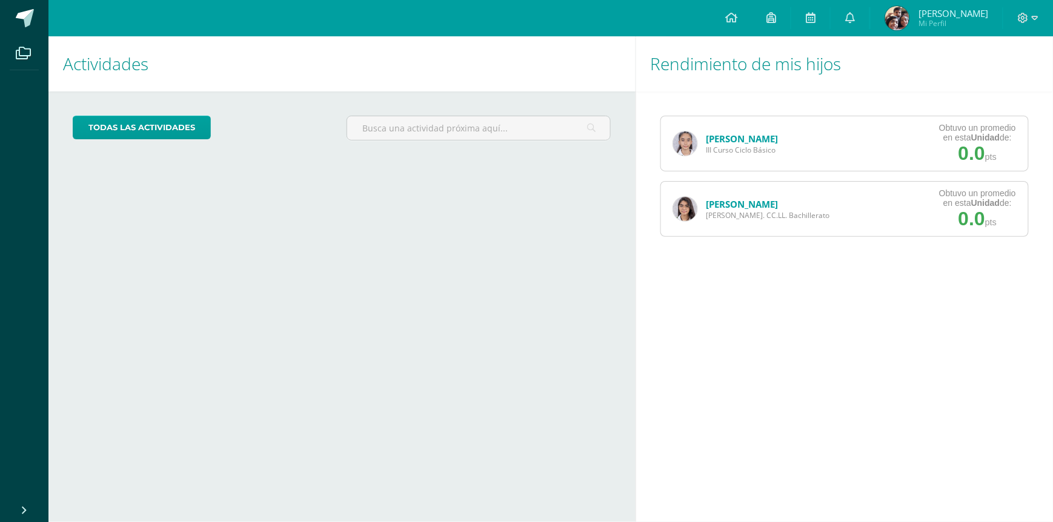
click at [713, 144] on link "[PERSON_NAME]" at bounding box center [742, 139] width 72 height 12
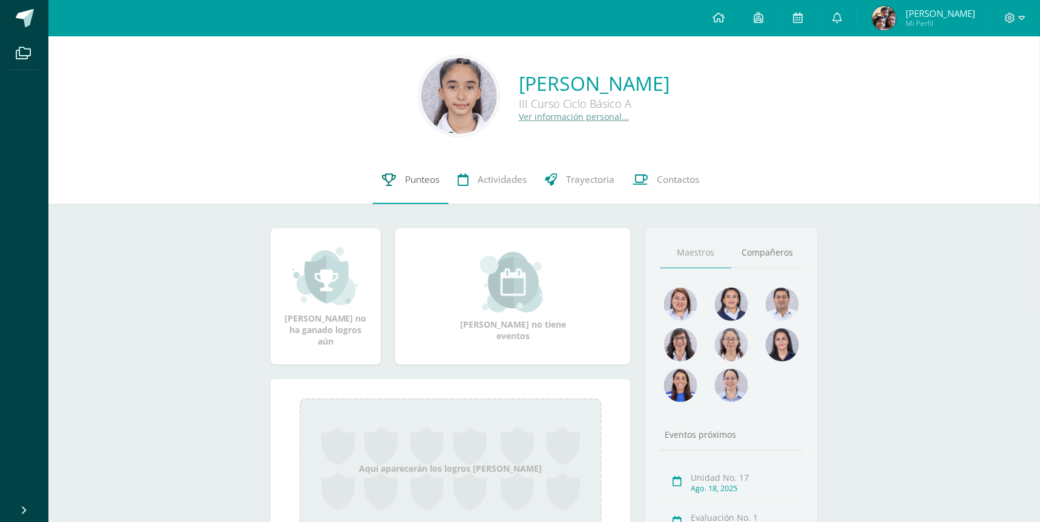
click at [405, 185] on span "Punteos" at bounding box center [422, 179] width 35 height 13
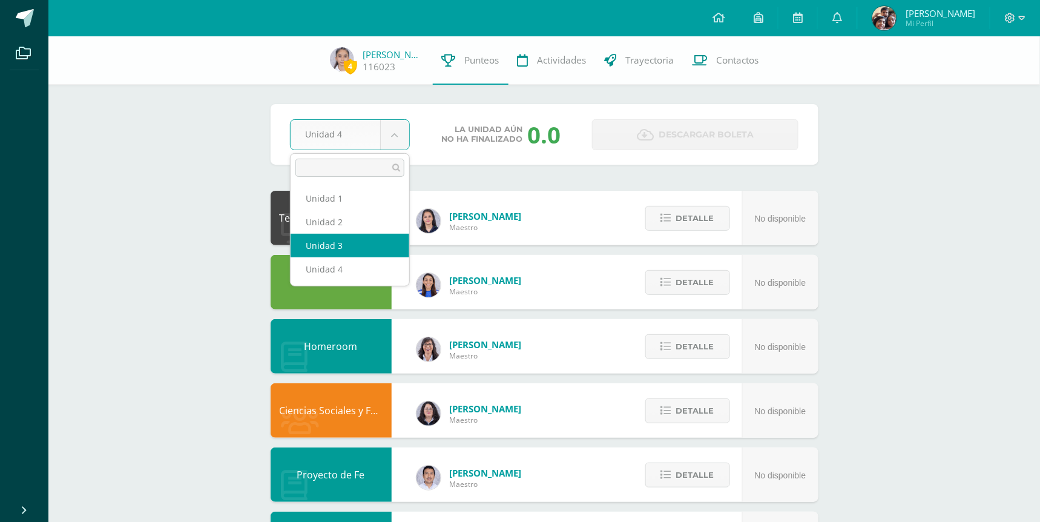
select select "Unidad 3"
